Goal: Navigation & Orientation: Find specific page/section

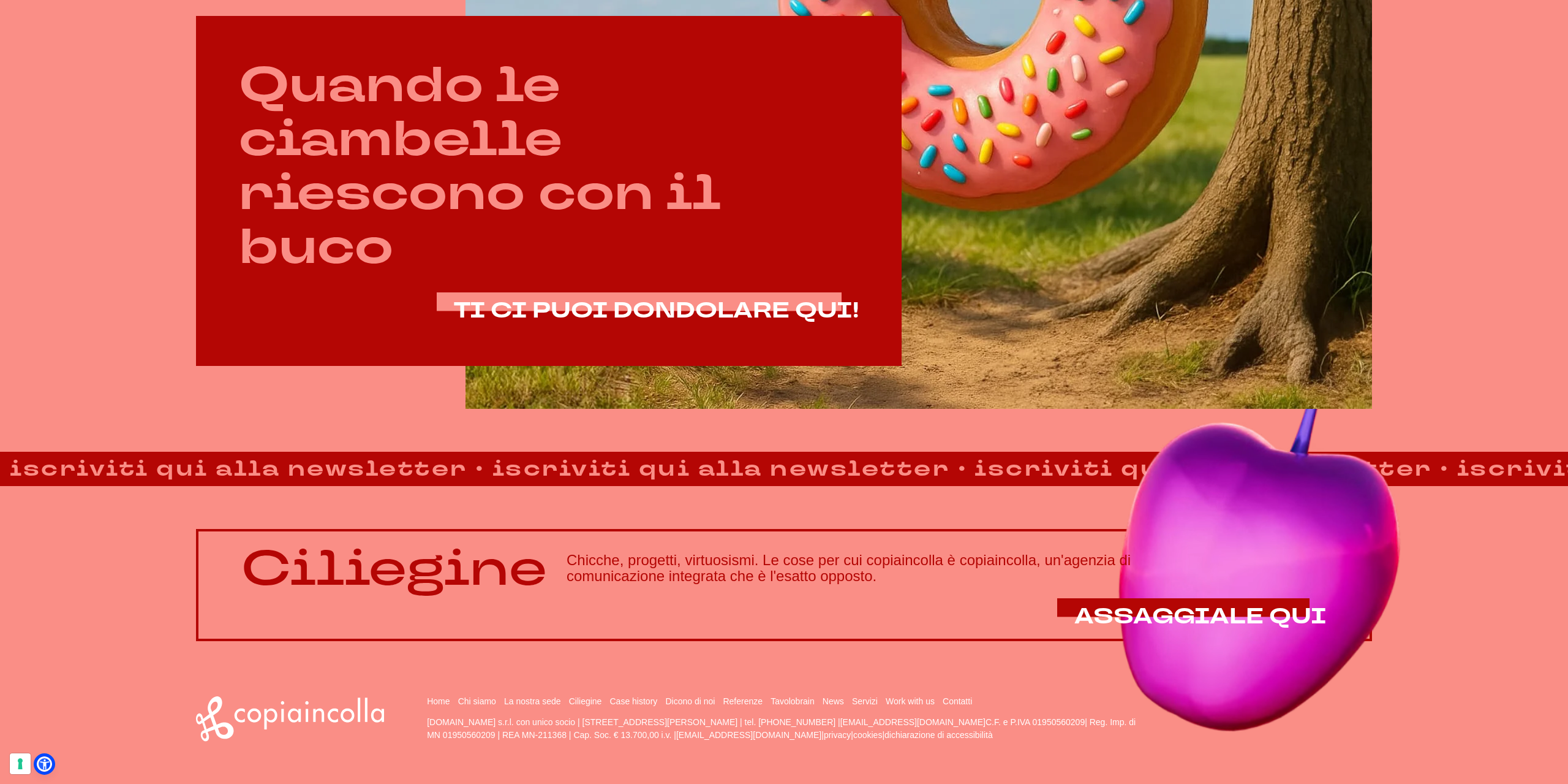
scroll to position [948, 0]
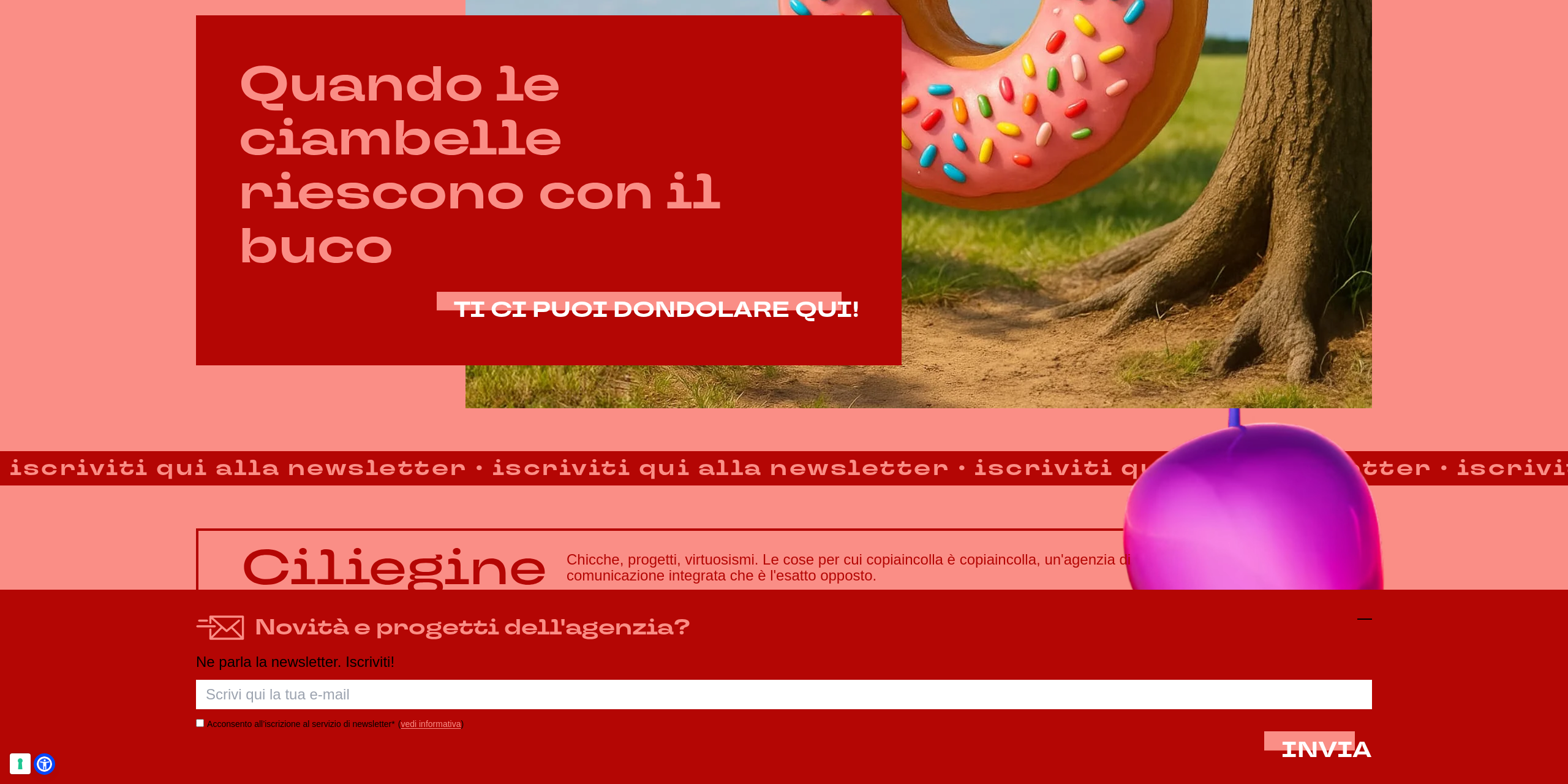
click at [1359, 617] on icon at bounding box center [1365, 619] width 15 height 15
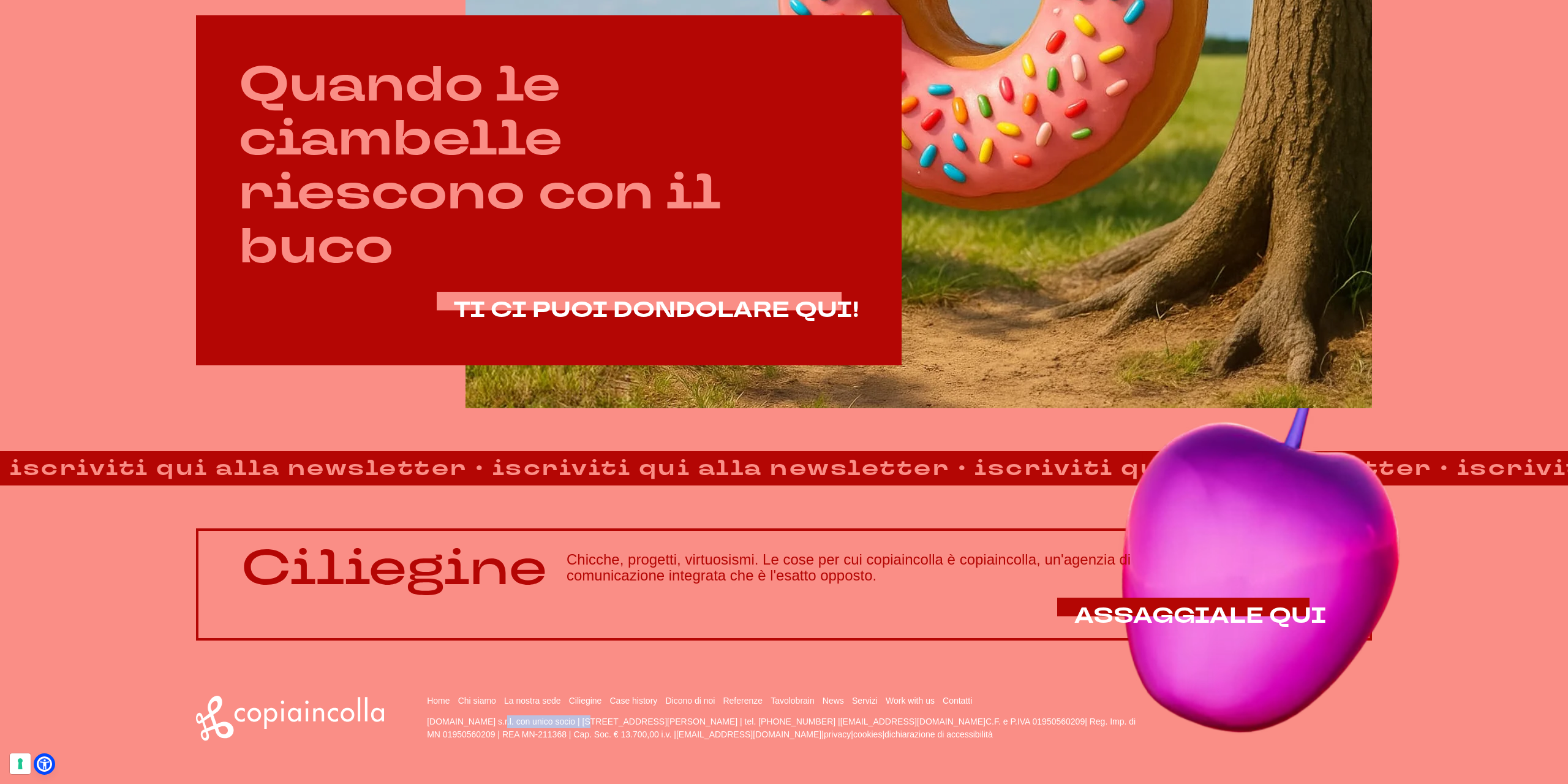
drag, startPoint x: 425, startPoint y: 721, endPoint x: 510, endPoint y: 720, distance: 85.0
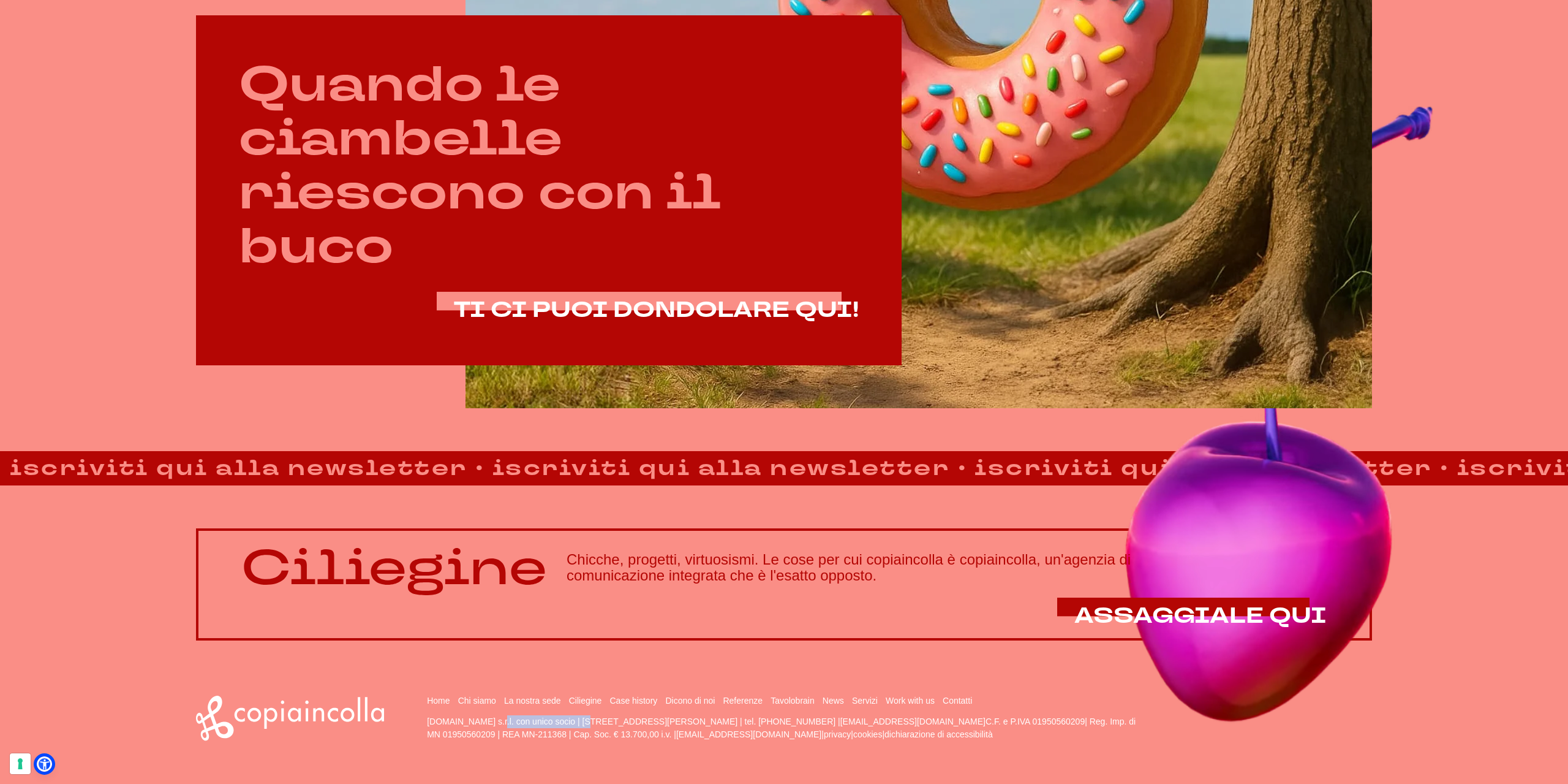
click at [510, 720] on div "Home Chi siamo La nostra sede Ciliegine Case history" at bounding box center [784, 718] width 1176 height 45
copy p "[DOMAIN_NAME] s.r.l."
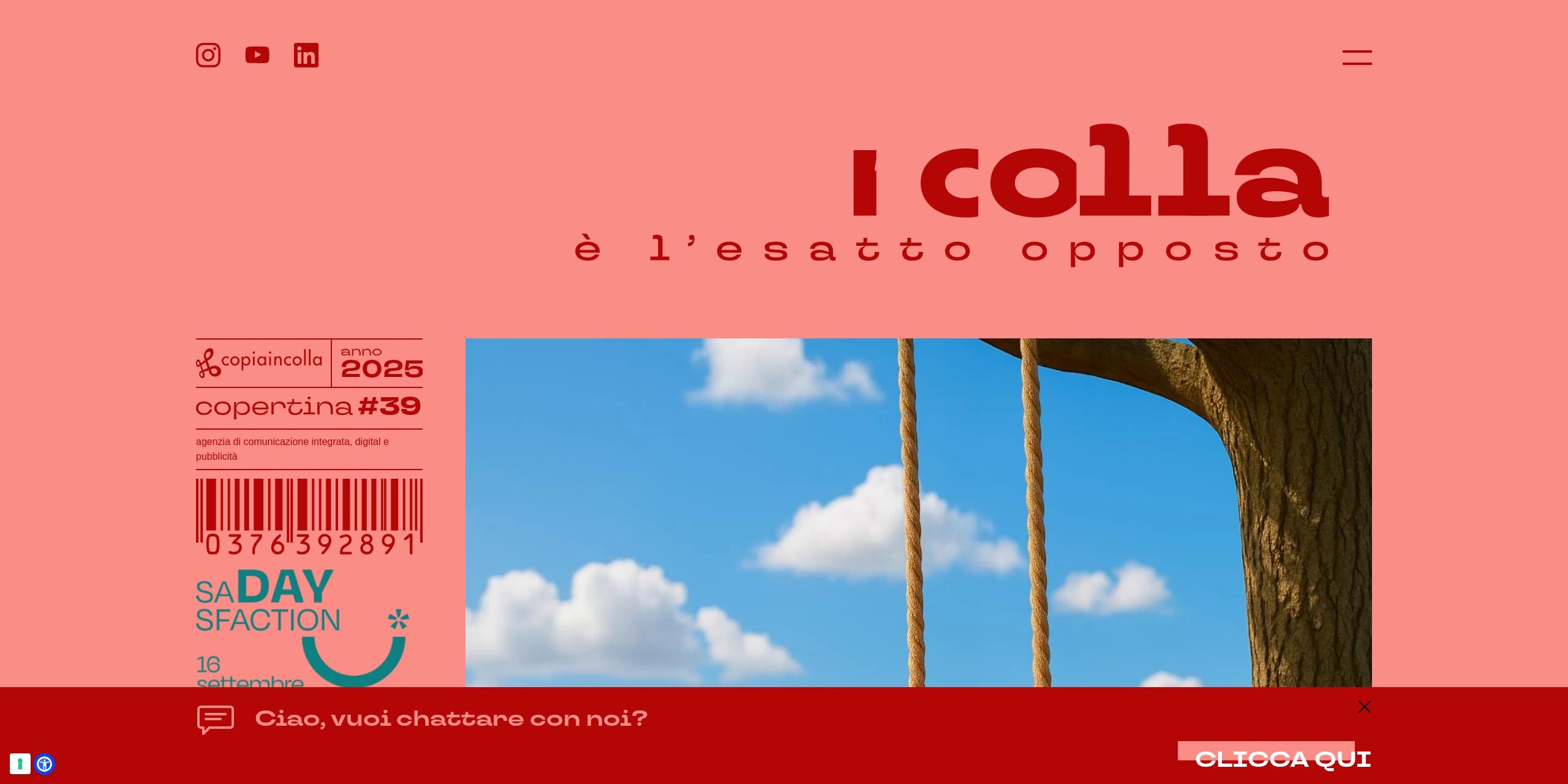
scroll to position [0, 0]
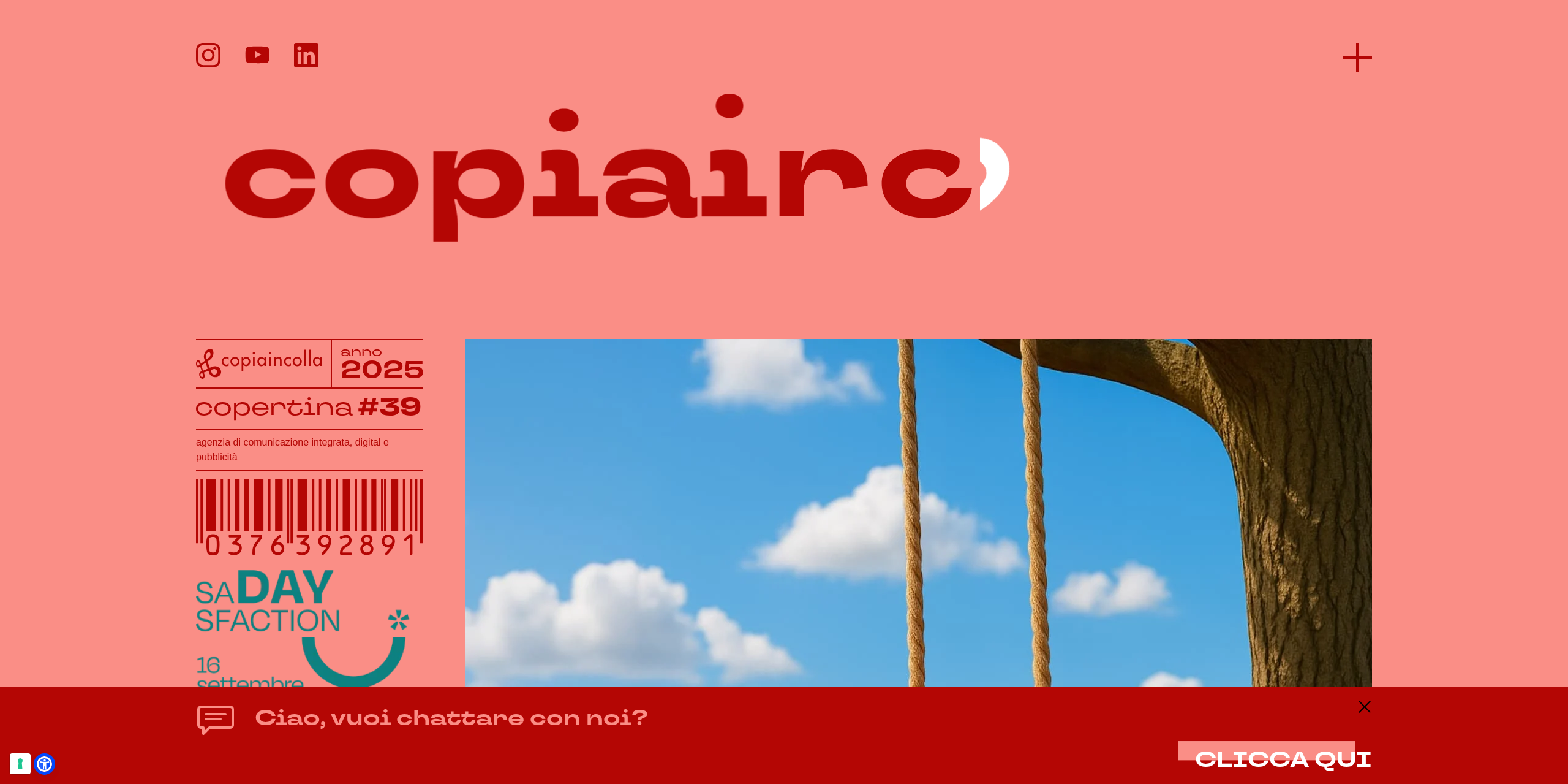
click at [1364, 59] on icon at bounding box center [1358, 58] width 30 height 30
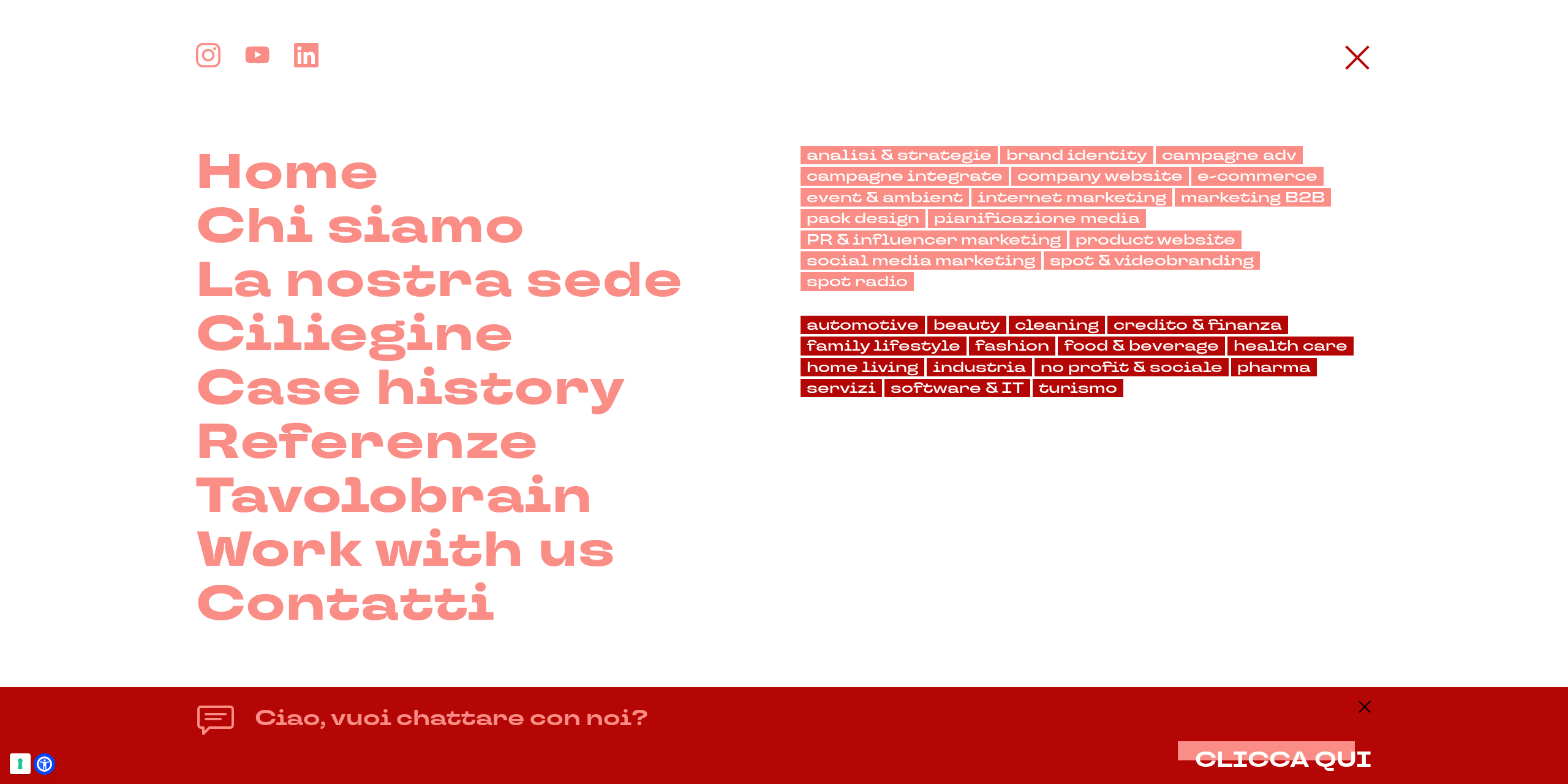
click at [1363, 701] on icon at bounding box center [1365, 707] width 15 height 15
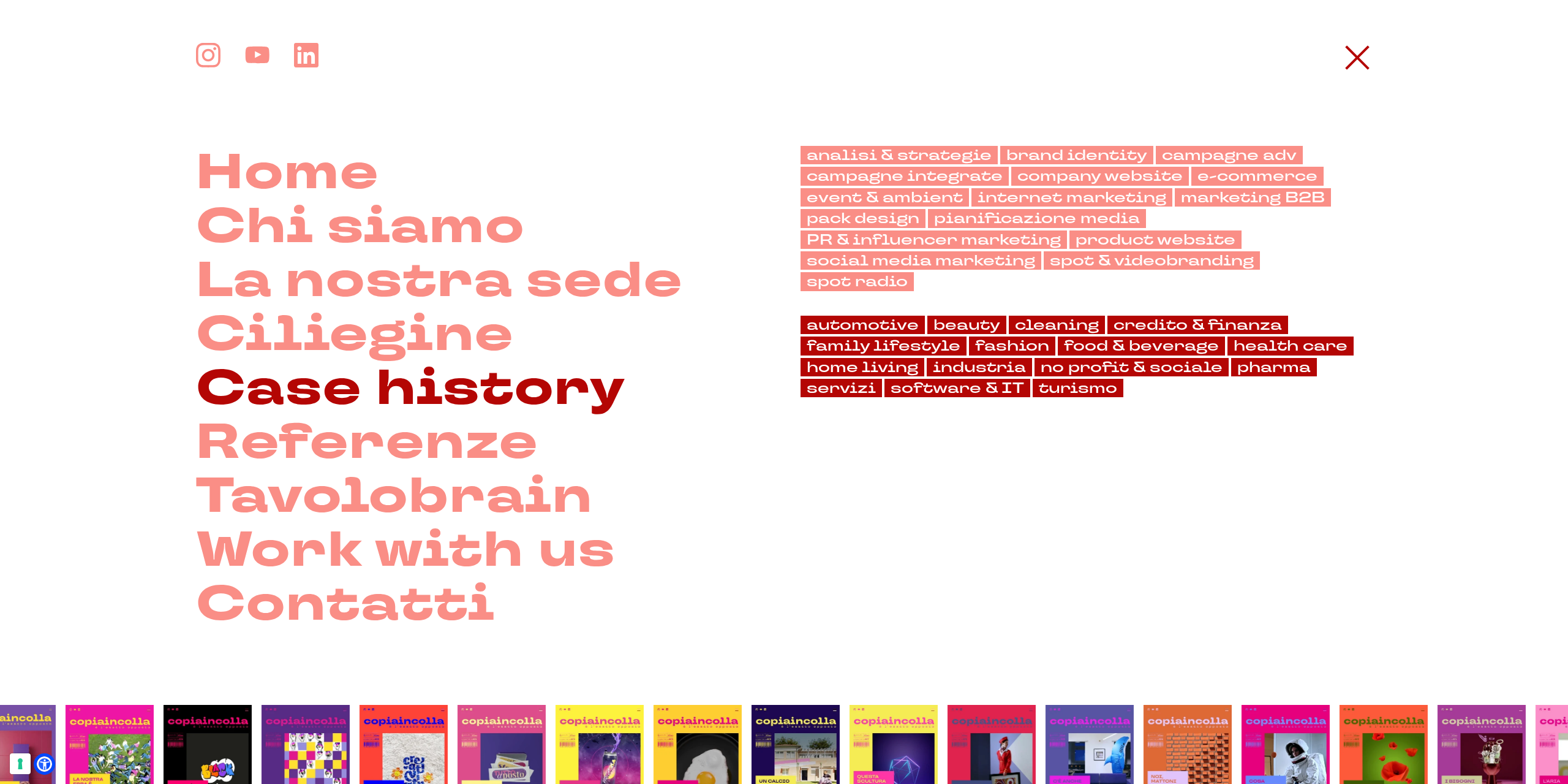
click at [393, 376] on link "Case history" at bounding box center [411, 389] width 430 height 54
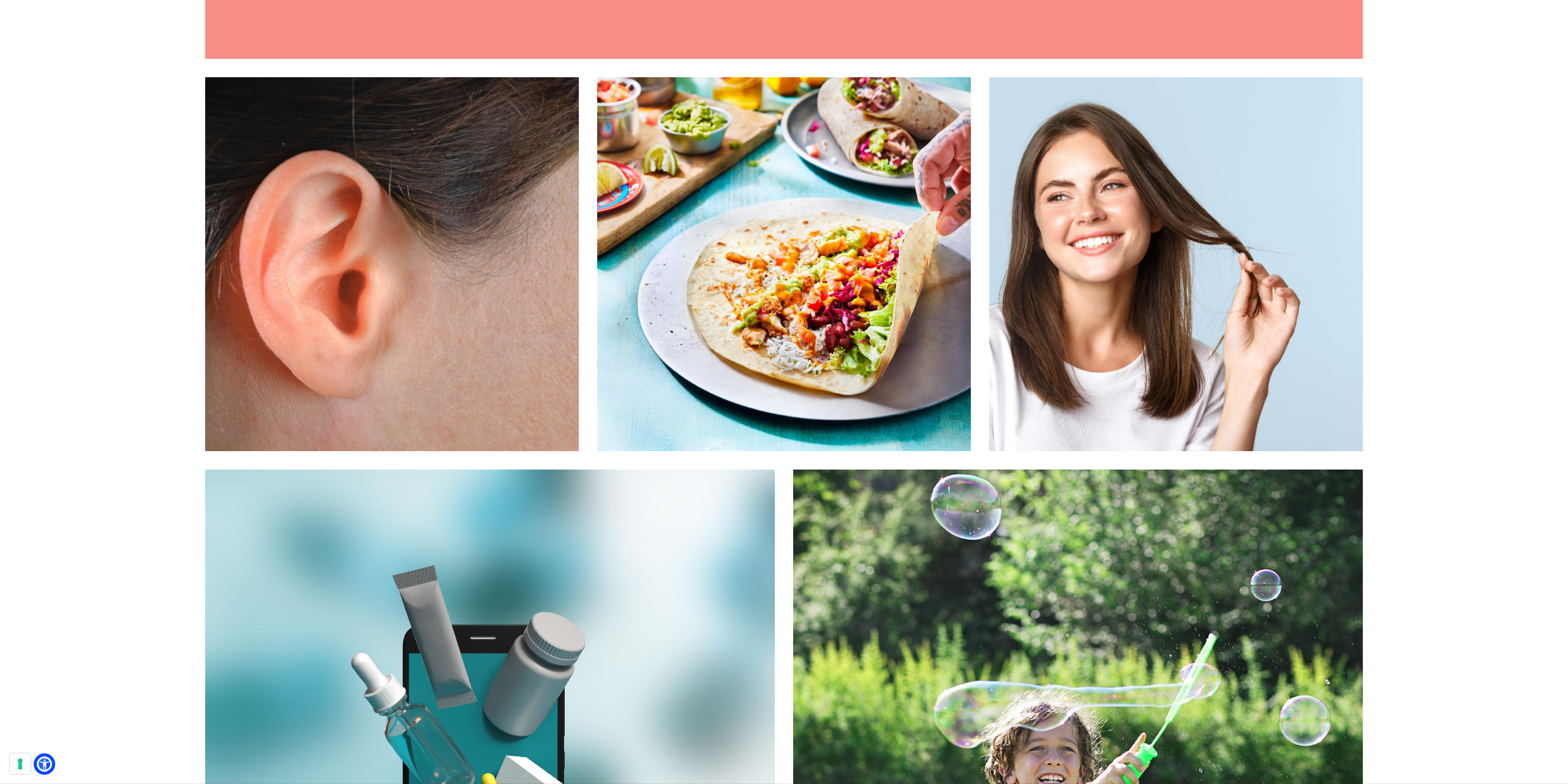
scroll to position [2206, 0]
